Goal: Task Accomplishment & Management: Use online tool/utility

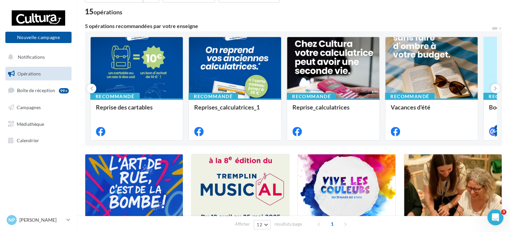
scroll to position [34, 0]
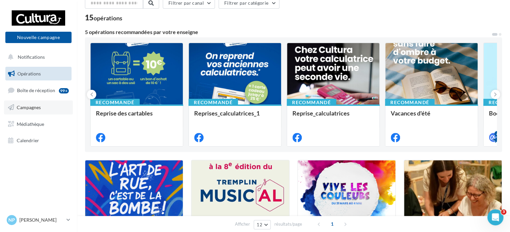
click at [29, 108] on span "Campagnes" at bounding box center [29, 108] width 24 height 6
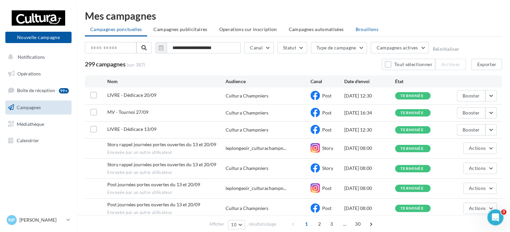
click at [359, 33] on li "Brouillons" at bounding box center [367, 29] width 34 height 12
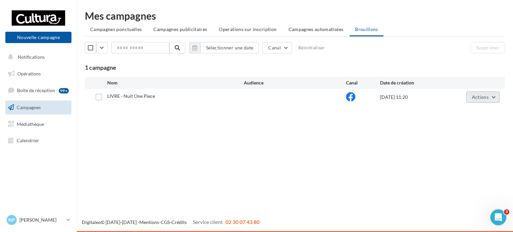
click at [479, 95] on span "Actions" at bounding box center [480, 97] width 17 height 6
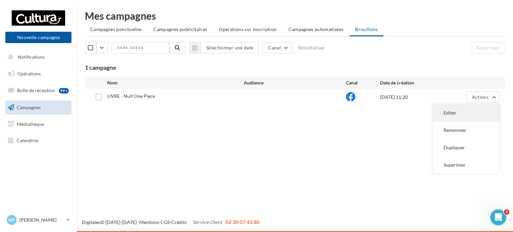
click at [471, 115] on button "Editer" at bounding box center [466, 112] width 67 height 17
